Goal: Information Seeking & Learning: Learn about a topic

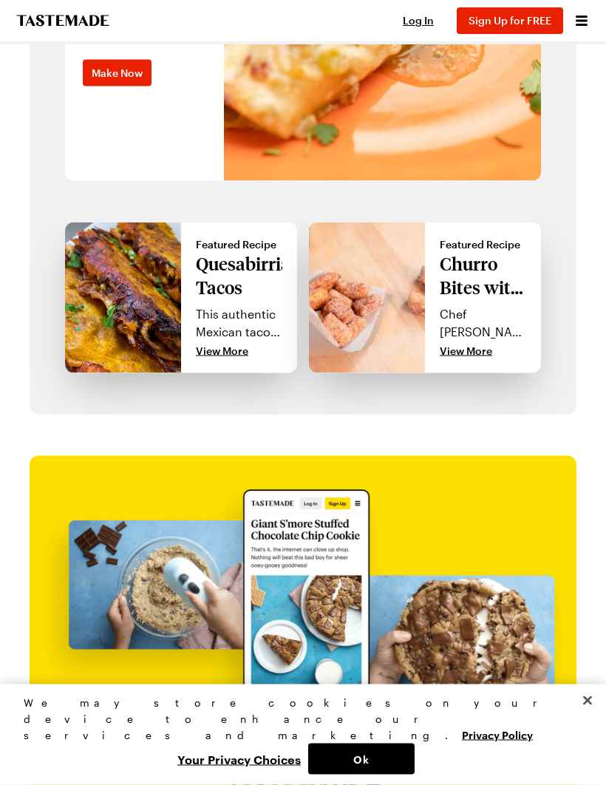
scroll to position [1218, 0]
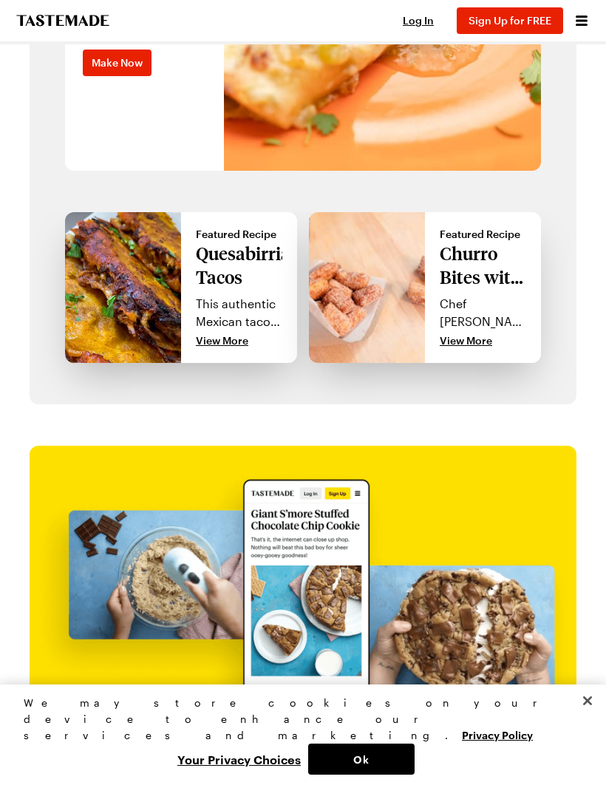
click at [211, 241] on div "Featured Recipe Quesabirria Tacos This authentic Mexican taco recipe will quick…" at bounding box center [239, 287] width 116 height 151
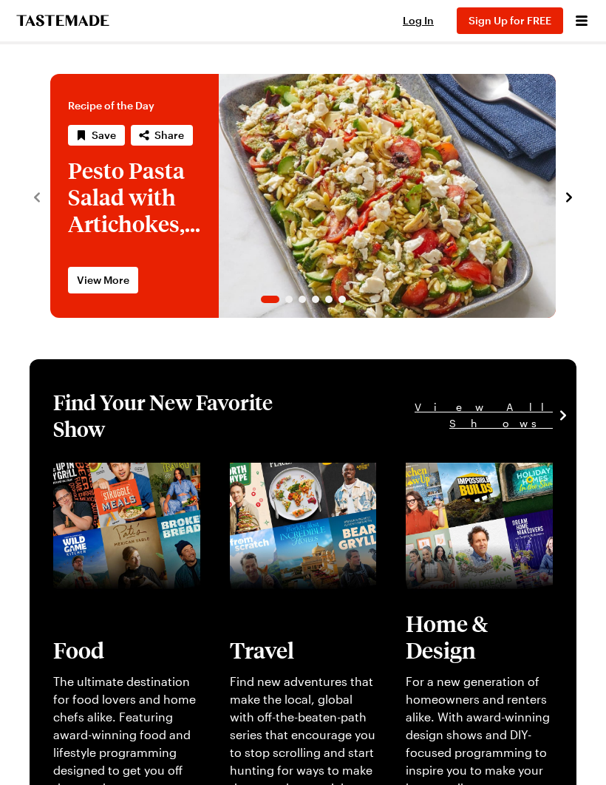
click at [587, 20] on icon "Open menu" at bounding box center [582, 21] width 12 height 10
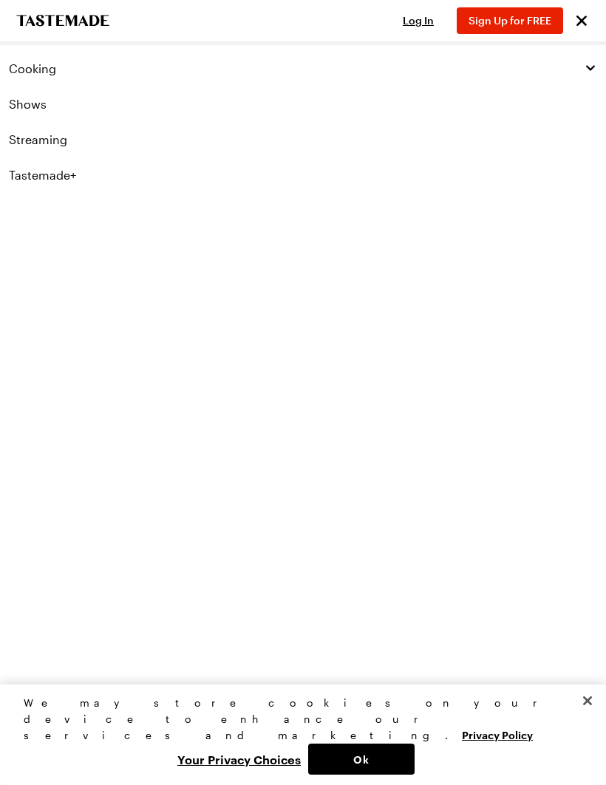
click at [23, 61] on span "Cooking" at bounding box center [32, 68] width 47 height 15
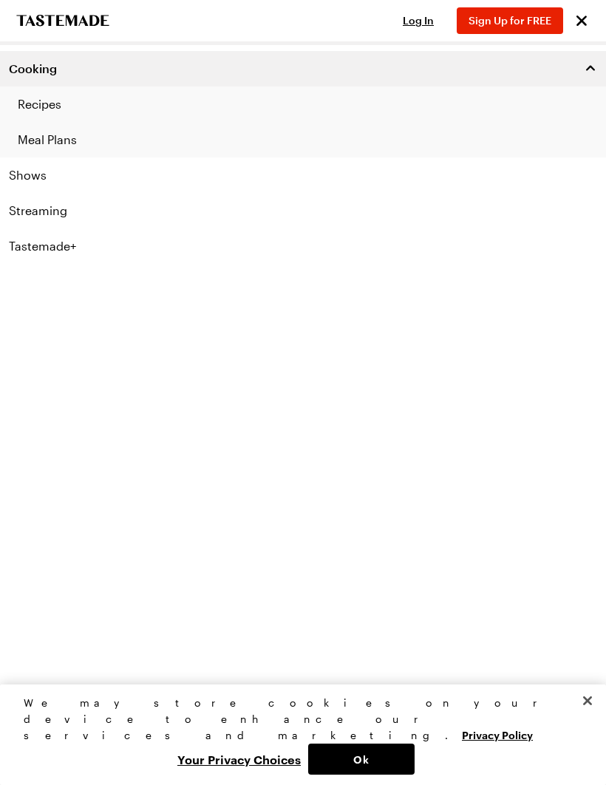
click at [27, 99] on link "Recipes" at bounding box center [303, 104] width 606 height 35
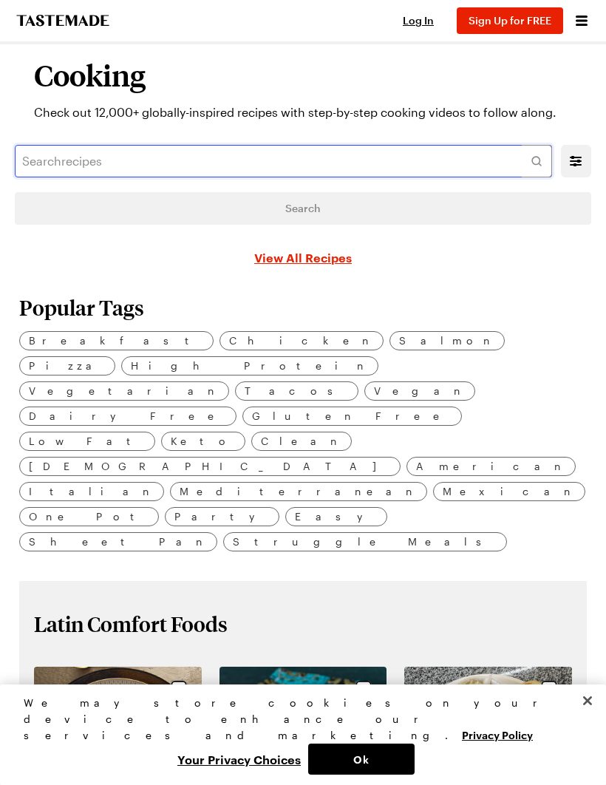
click at [34, 163] on input "text" at bounding box center [284, 161] width 538 height 33
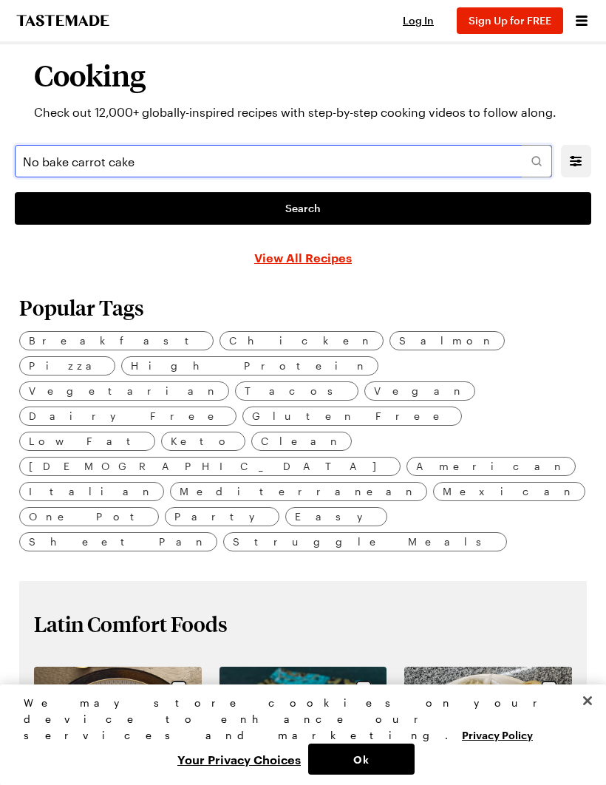
type input "No bake carrot cake"
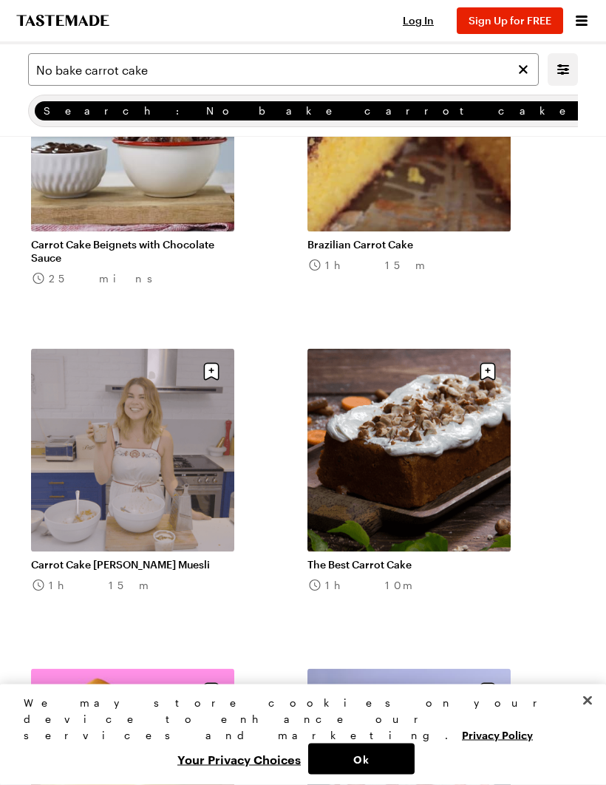
scroll to position [3095, 0]
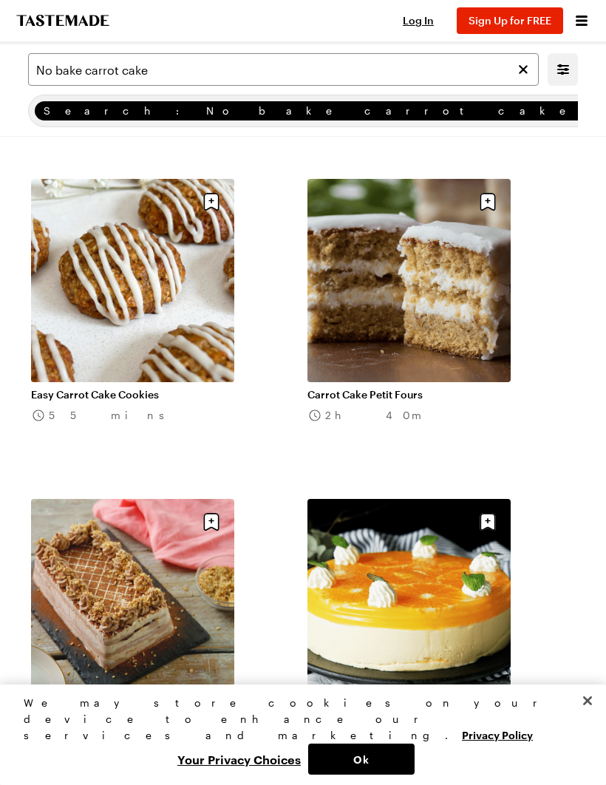
scroll to position [1968, 0]
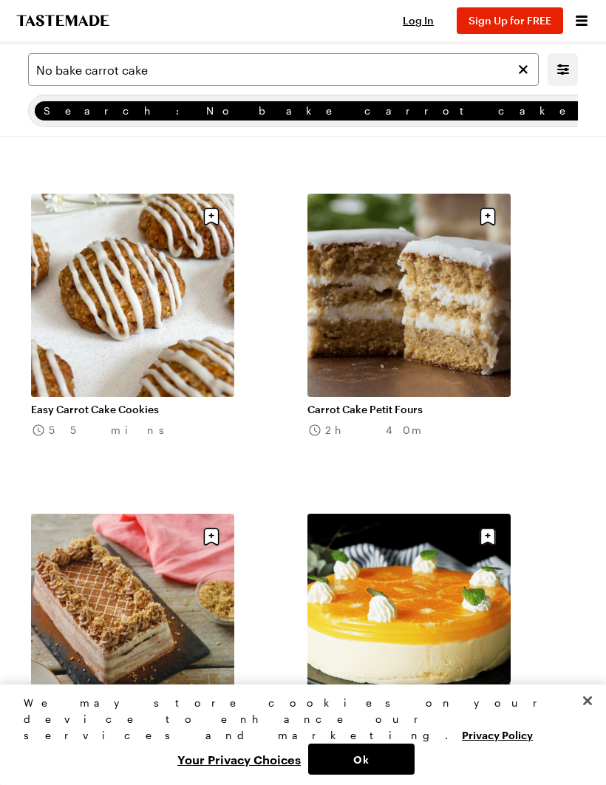
click at [78, 403] on link "Easy Carrot Cake Cookies" at bounding box center [132, 409] width 203 height 13
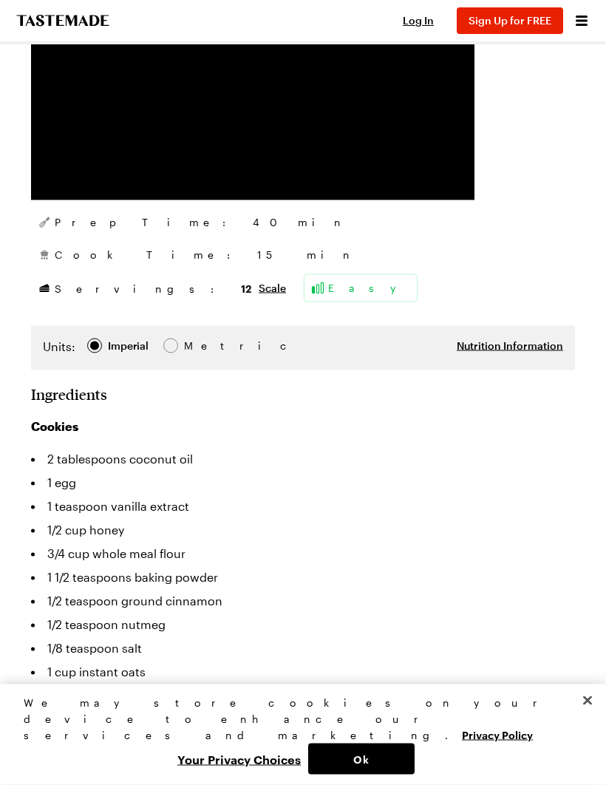
scroll to position [532, 0]
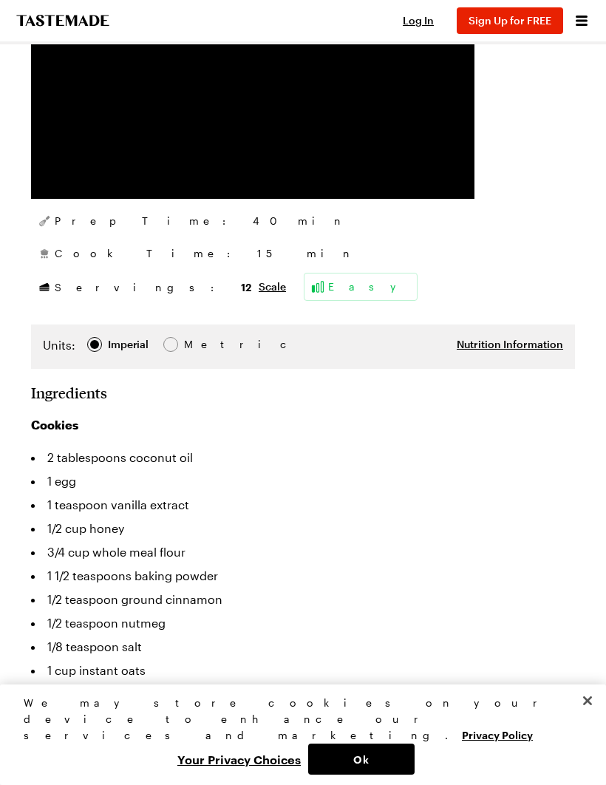
click at [50, 552] on li "3/4 cup whole meal flour" at bounding box center [303, 553] width 544 height 24
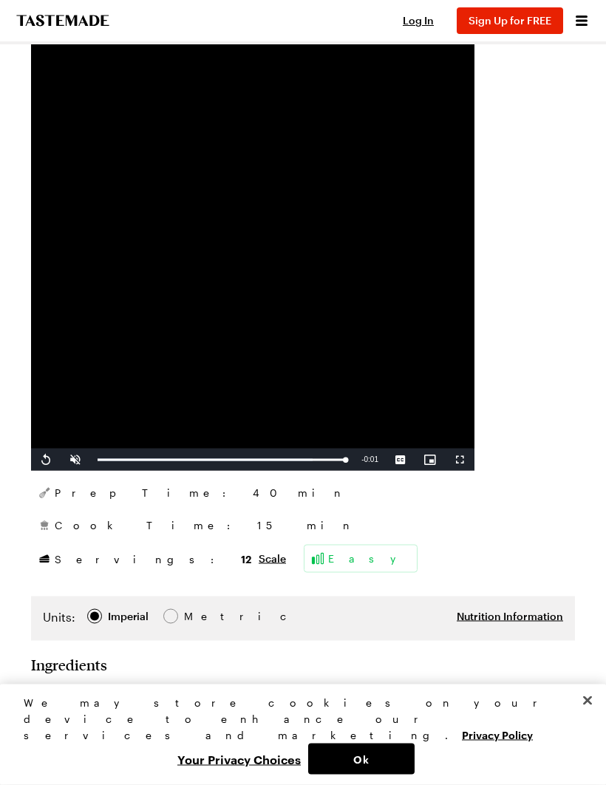
scroll to position [260, 0]
